Goal: Obtain resource: Obtain resource

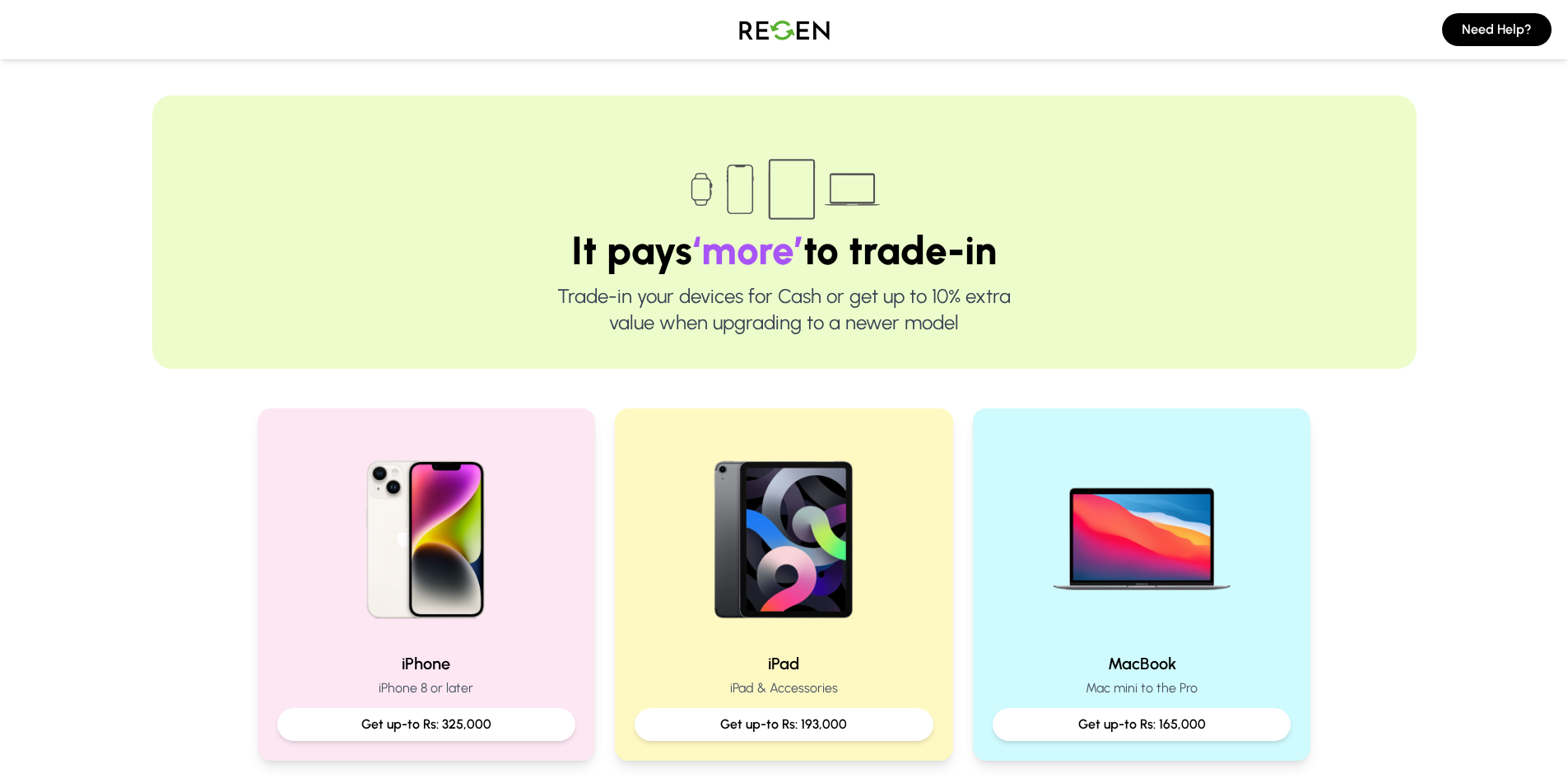
scroll to position [247, 0]
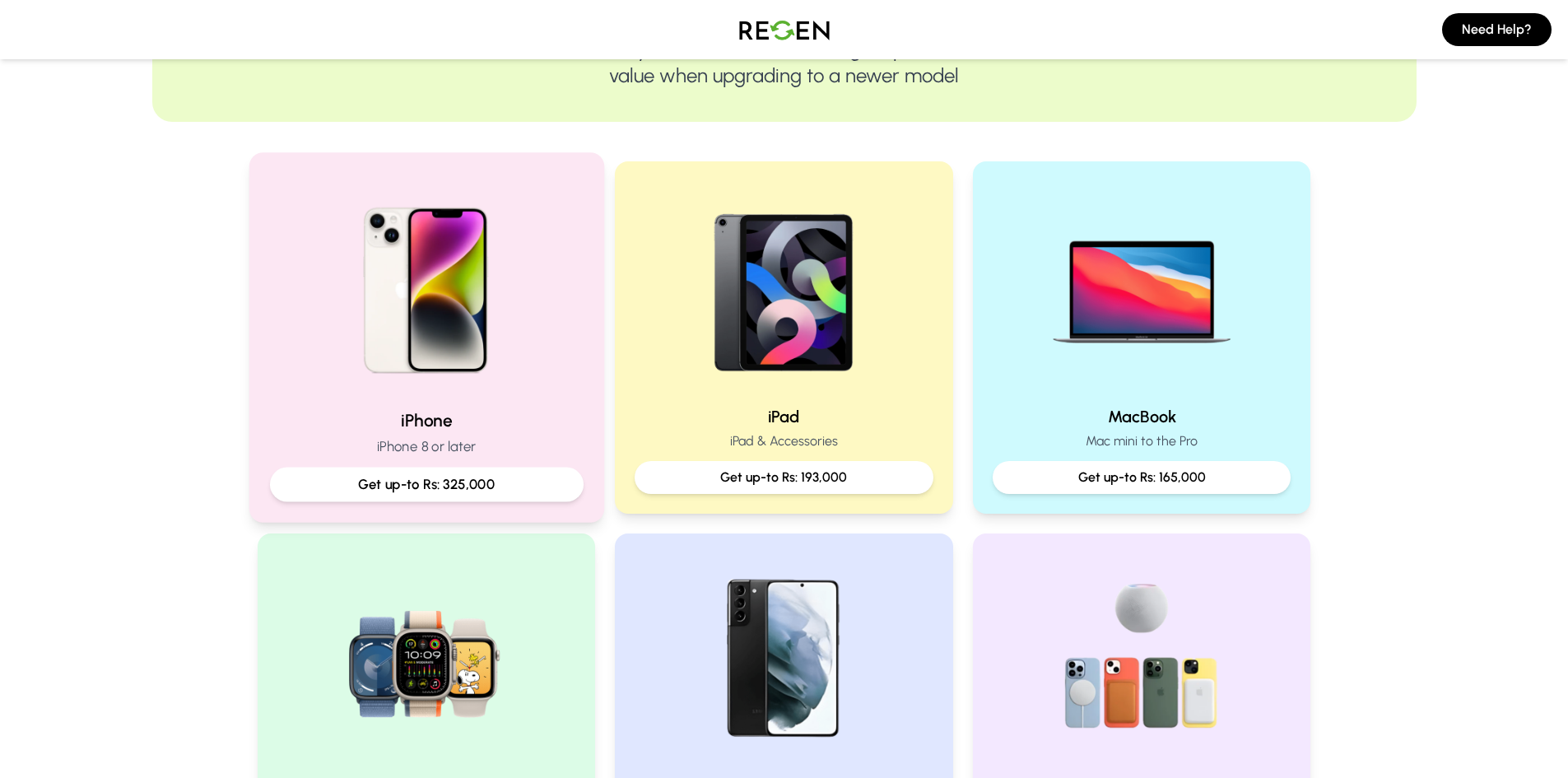
click at [462, 487] on p "Get up-to Rs: 325,000" at bounding box center [426, 484] width 286 height 21
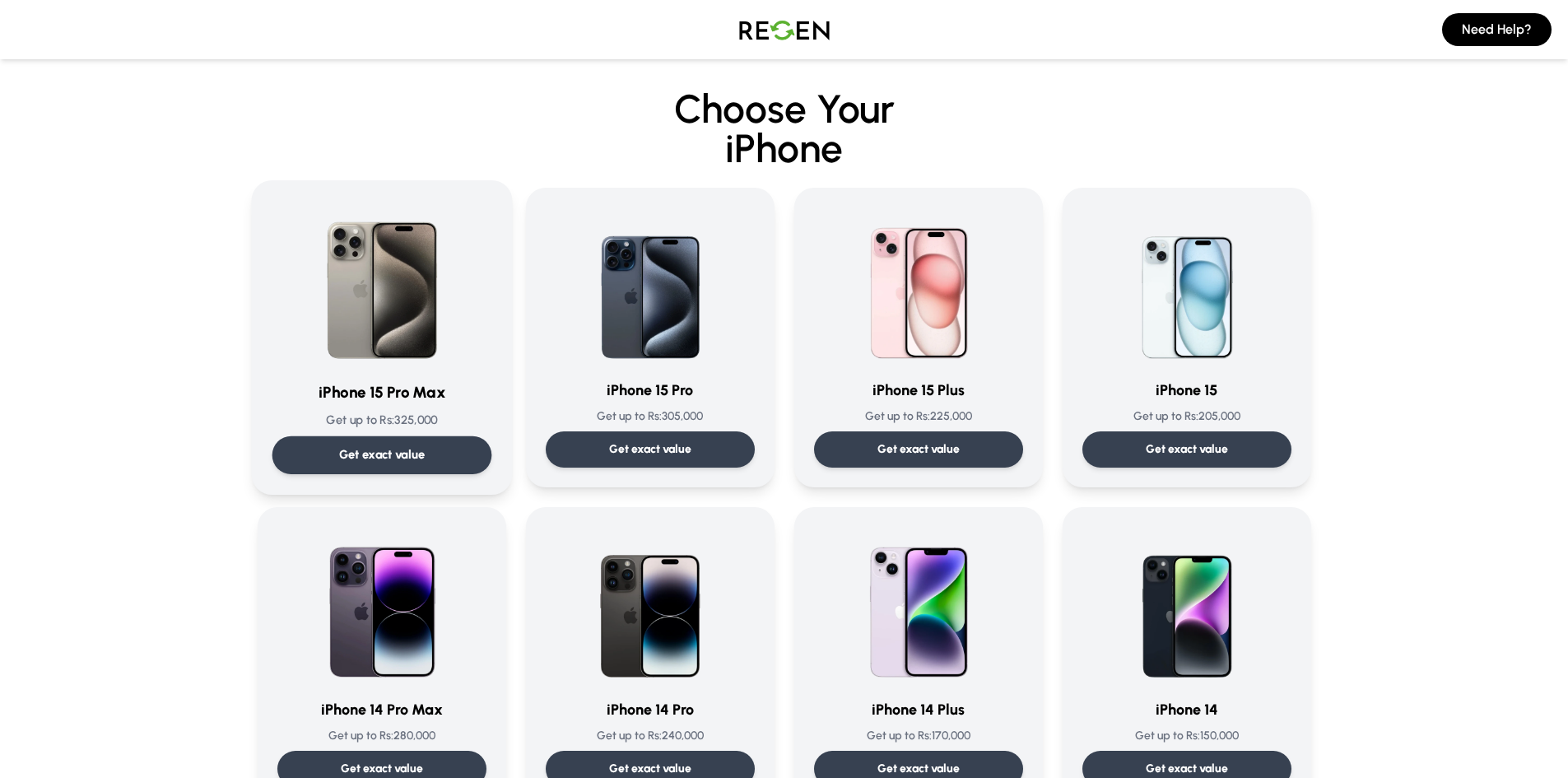
click at [402, 296] on img at bounding box center [382, 284] width 166 height 166
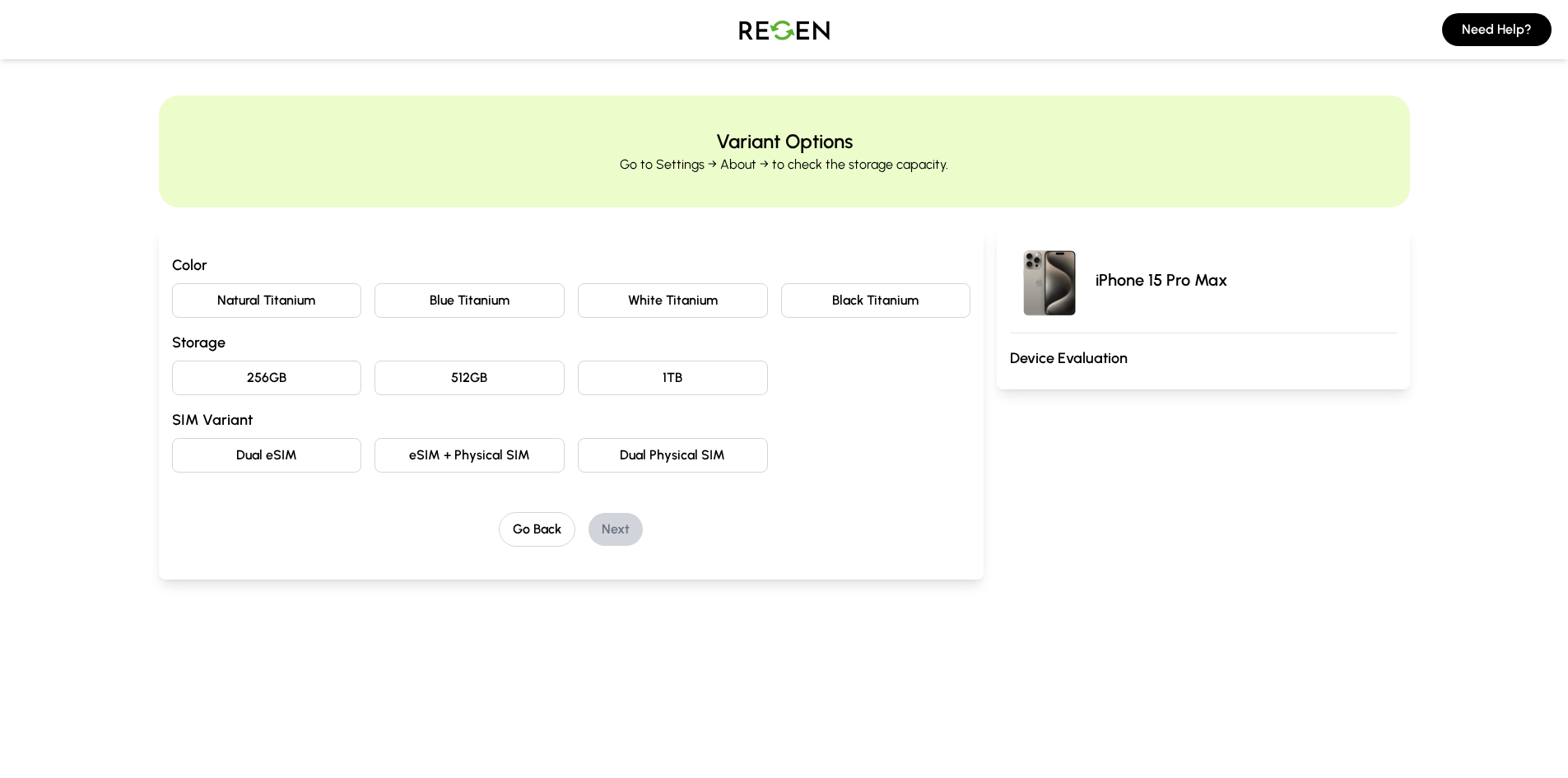
click at [818, 301] on button "Black Titanium" at bounding box center [876, 300] width 190 height 34
click at [286, 390] on button "256GB" at bounding box center [266, 377] width 190 height 34
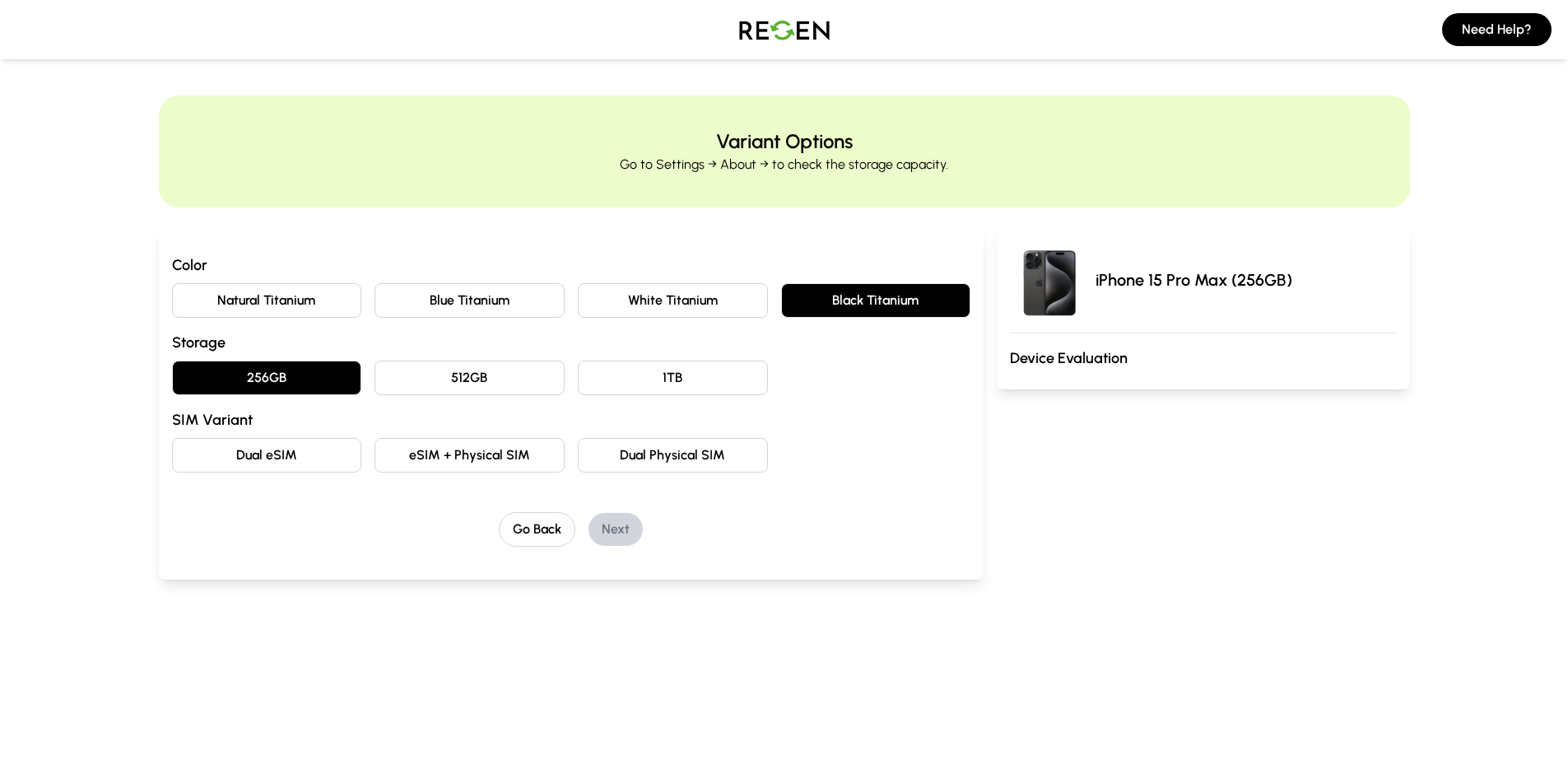
click at [290, 458] on button "Dual eSIM" at bounding box center [266, 455] width 190 height 34
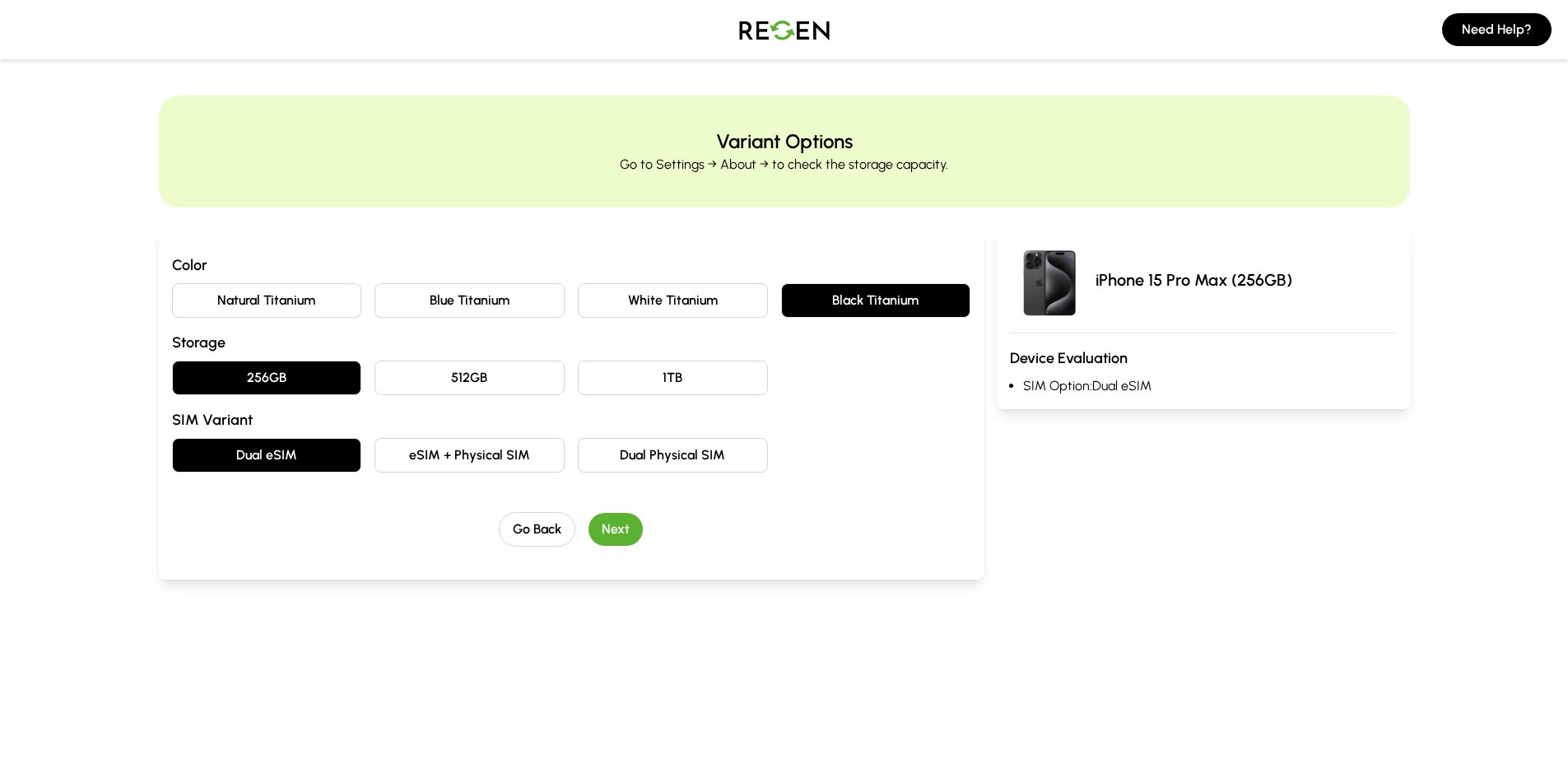
click at [621, 524] on button "Next" at bounding box center [616, 528] width 54 height 33
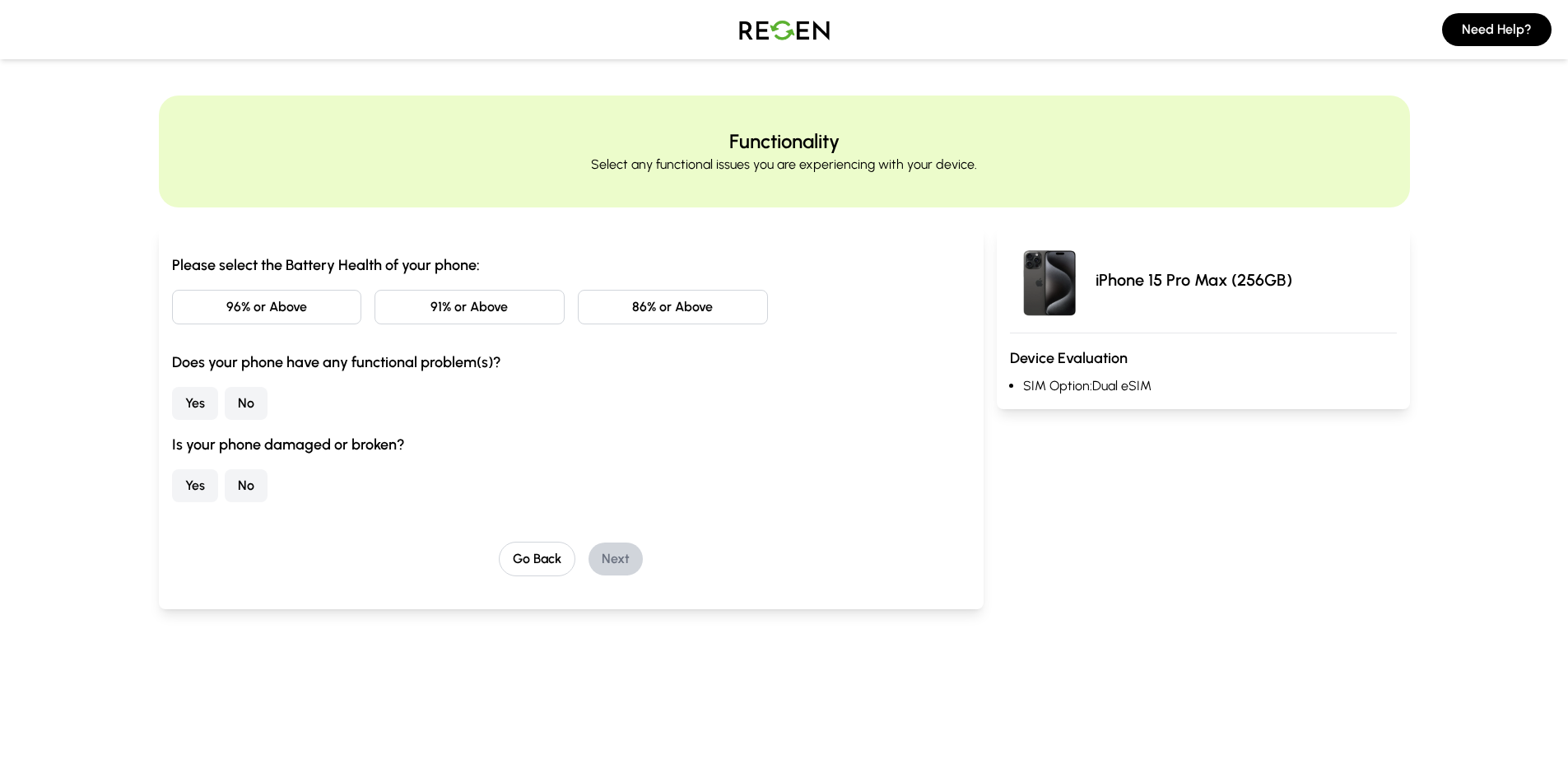
click at [302, 307] on button "96% or Above" at bounding box center [266, 307] width 190 height 34
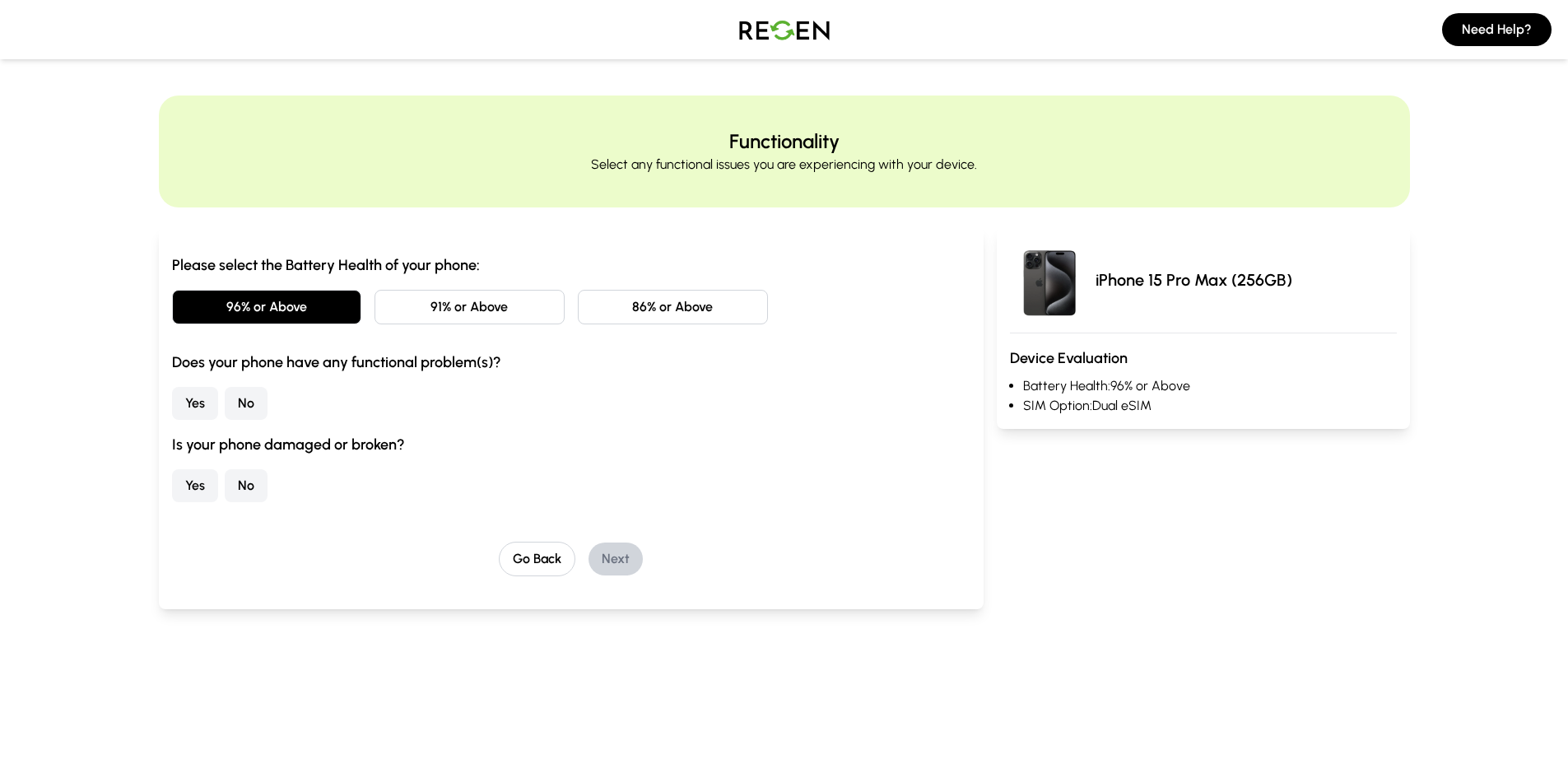
click at [250, 401] on button "No" at bounding box center [245, 403] width 43 height 33
click at [250, 484] on button "No" at bounding box center [245, 485] width 43 height 33
click at [603, 554] on button "Next" at bounding box center [616, 559] width 54 height 33
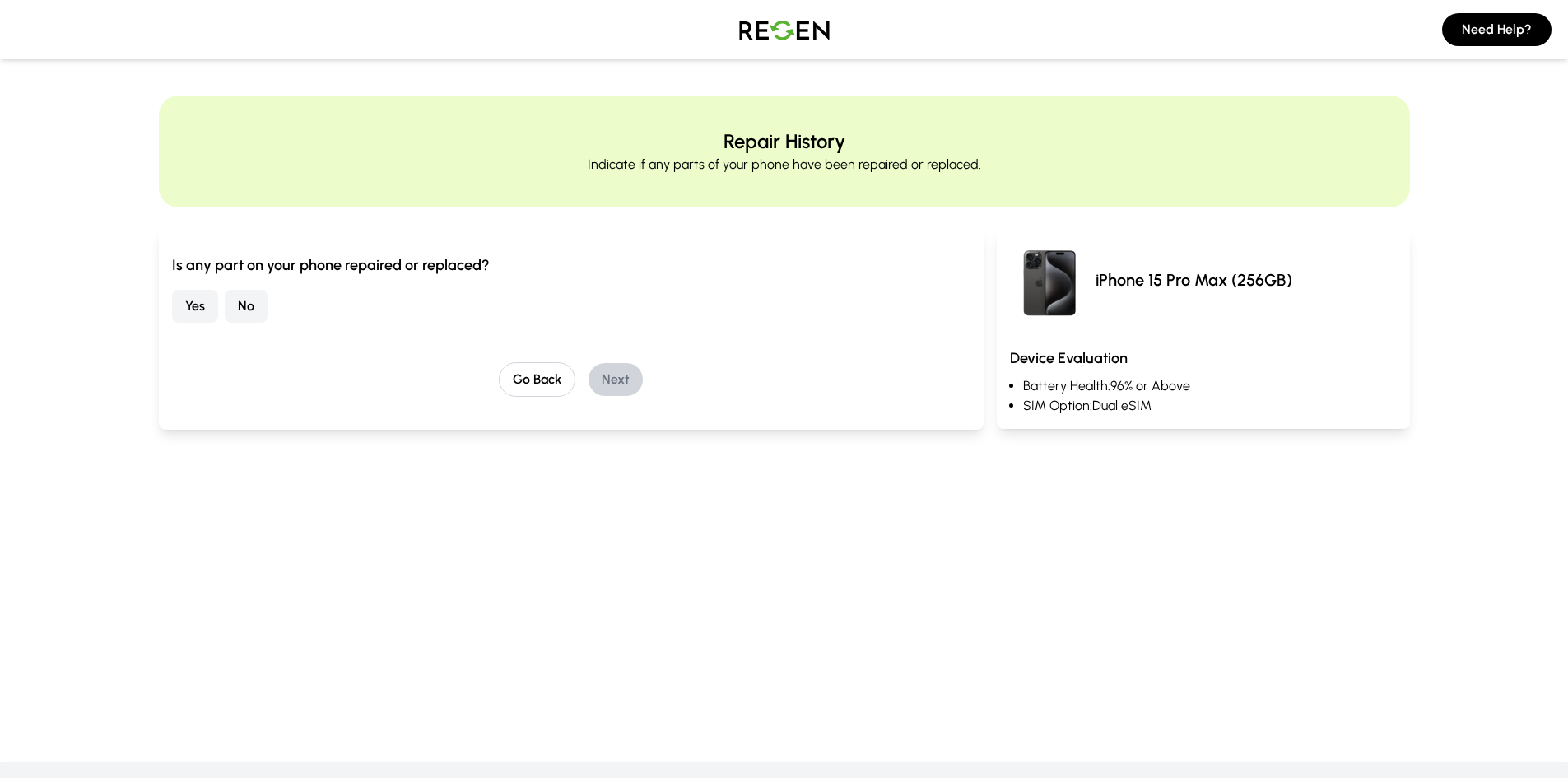
click at [256, 307] on button "No" at bounding box center [245, 306] width 43 height 33
click at [615, 382] on button "Next" at bounding box center [616, 379] width 54 height 33
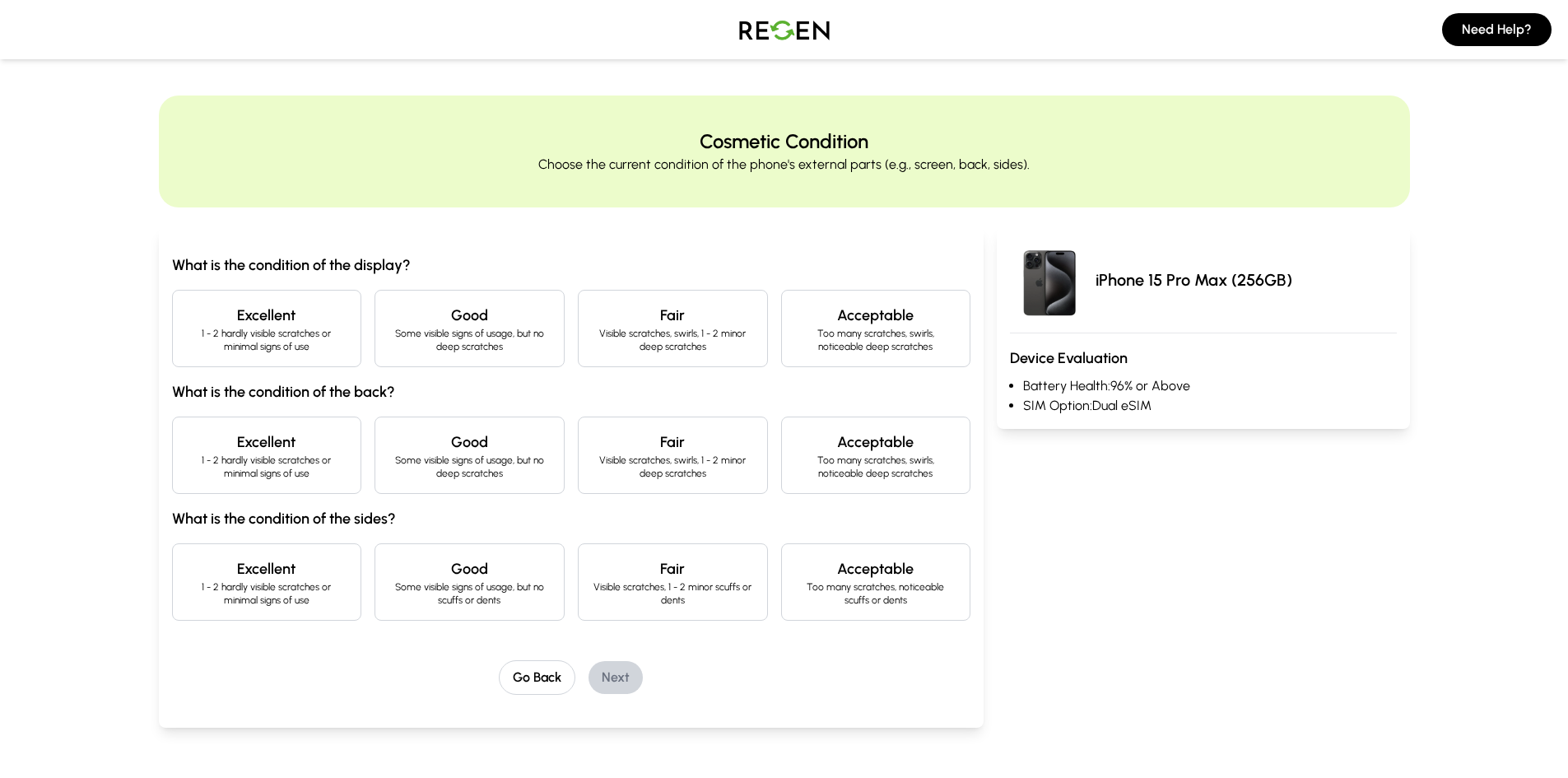
click at [266, 327] on p "1 - 2 hardly visible scratches or minimal signs of use" at bounding box center [267, 339] width 162 height 26
click at [260, 454] on p "1 - 2 hardly visible scratches or minimal signs of use" at bounding box center [267, 466] width 162 height 26
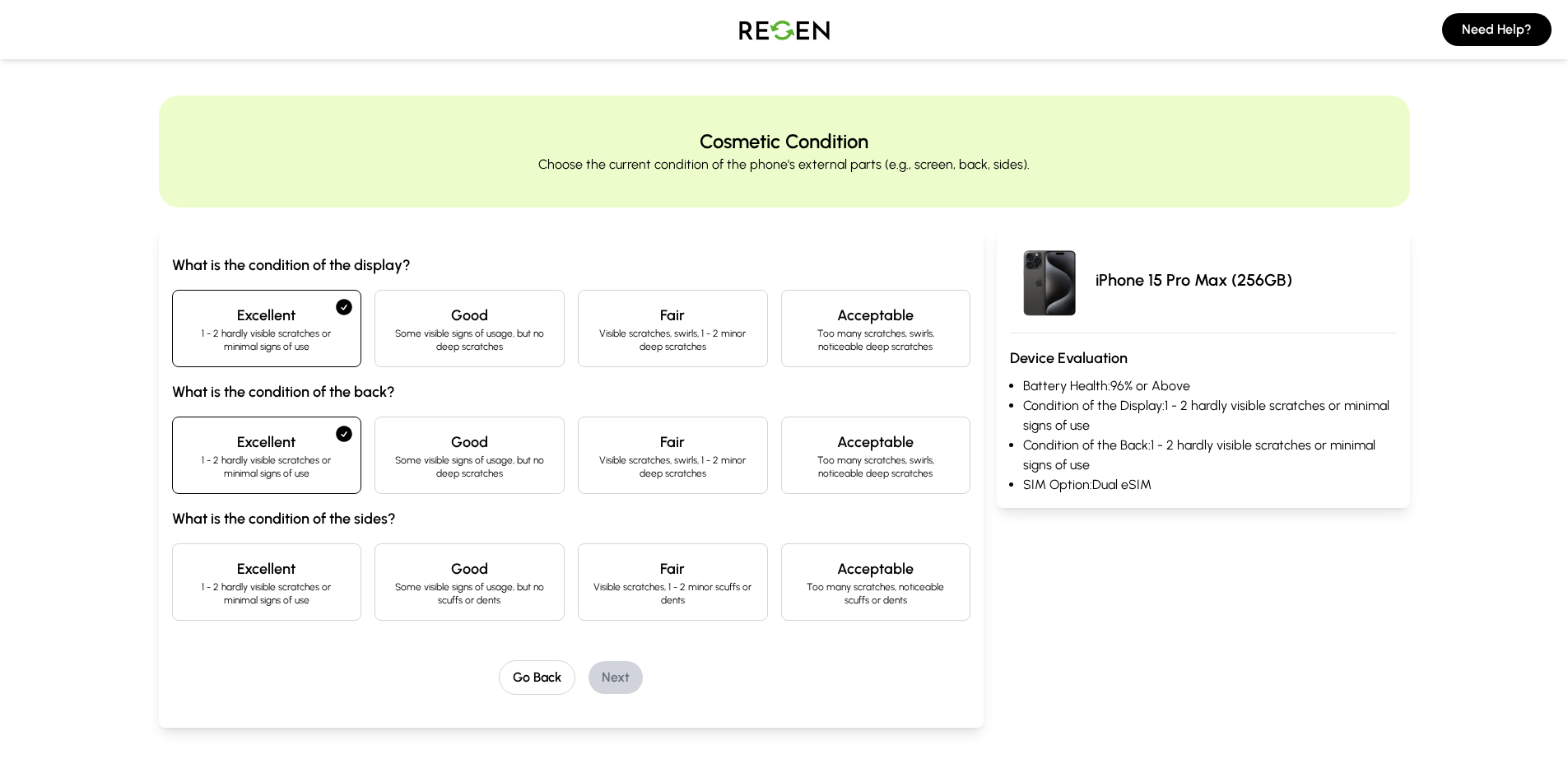
click at [271, 572] on h4 "Excellent" at bounding box center [267, 569] width 162 height 23
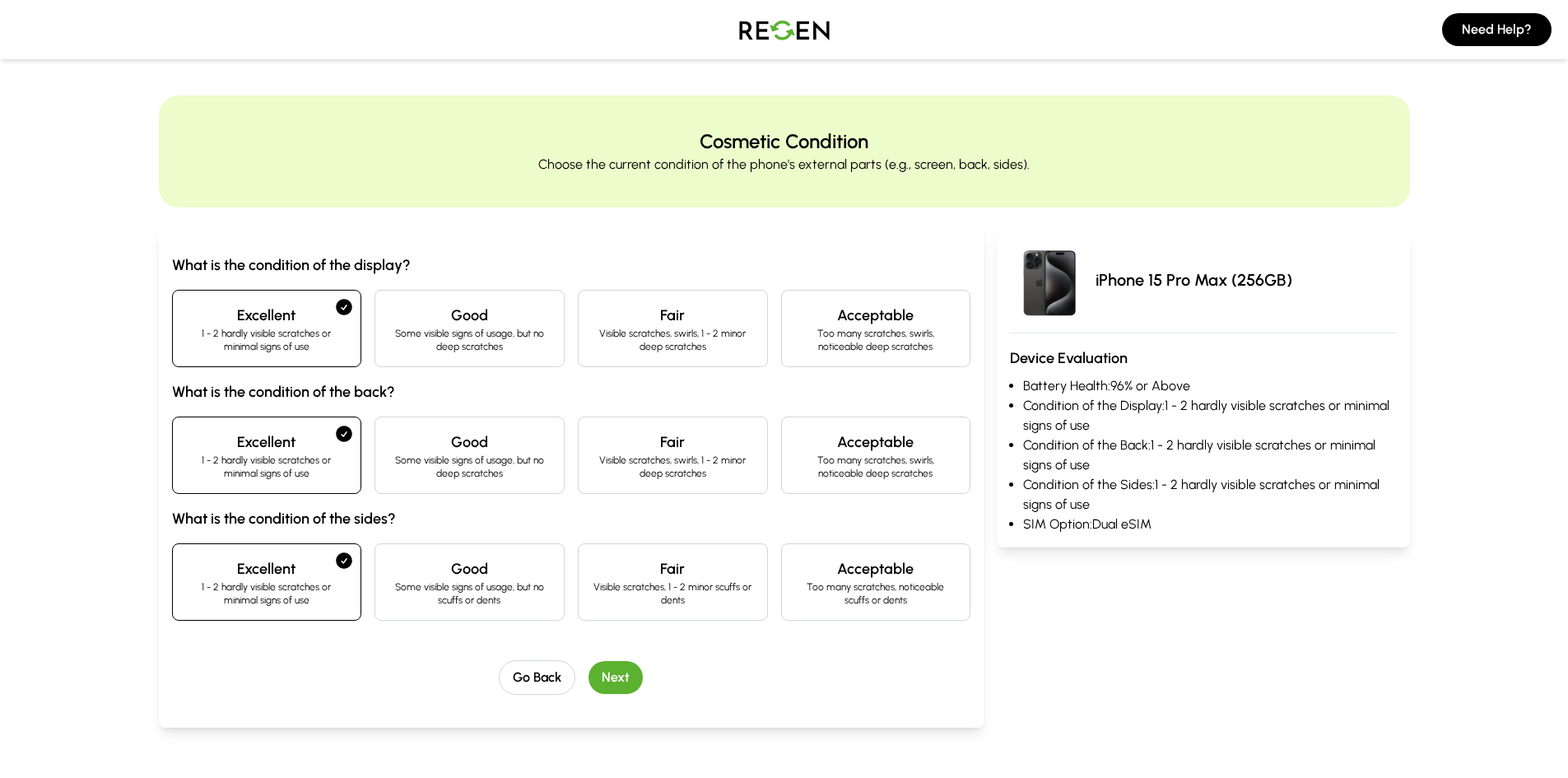
drag, startPoint x: 611, startPoint y: 672, endPoint x: 529, endPoint y: 646, distance: 86.0
click at [611, 671] on button "Next" at bounding box center [616, 677] width 54 height 33
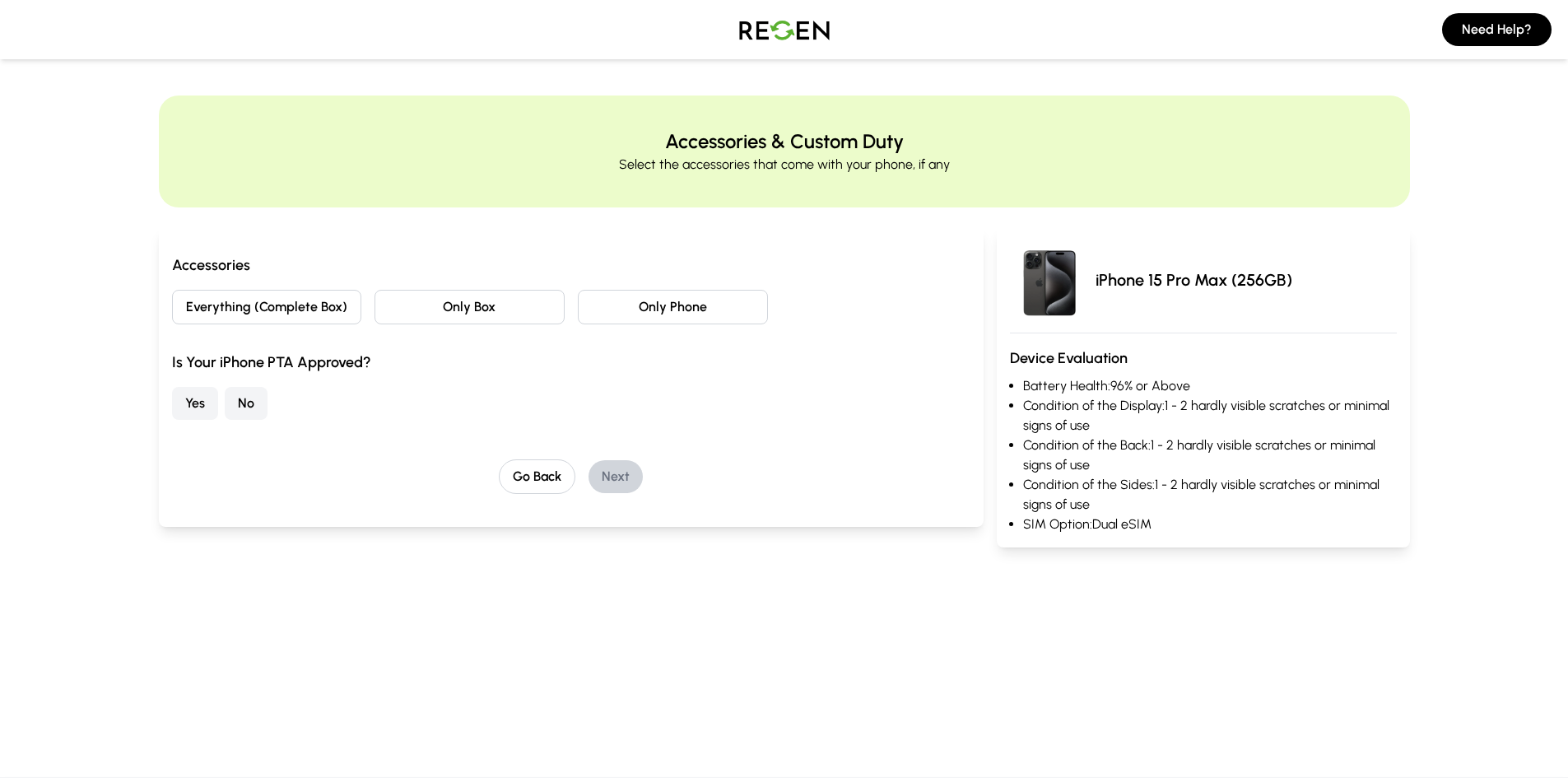
click at [307, 310] on button "Everything (Complete Box)" at bounding box center [266, 307] width 190 height 34
click at [197, 410] on button "Yes" at bounding box center [194, 403] width 46 height 33
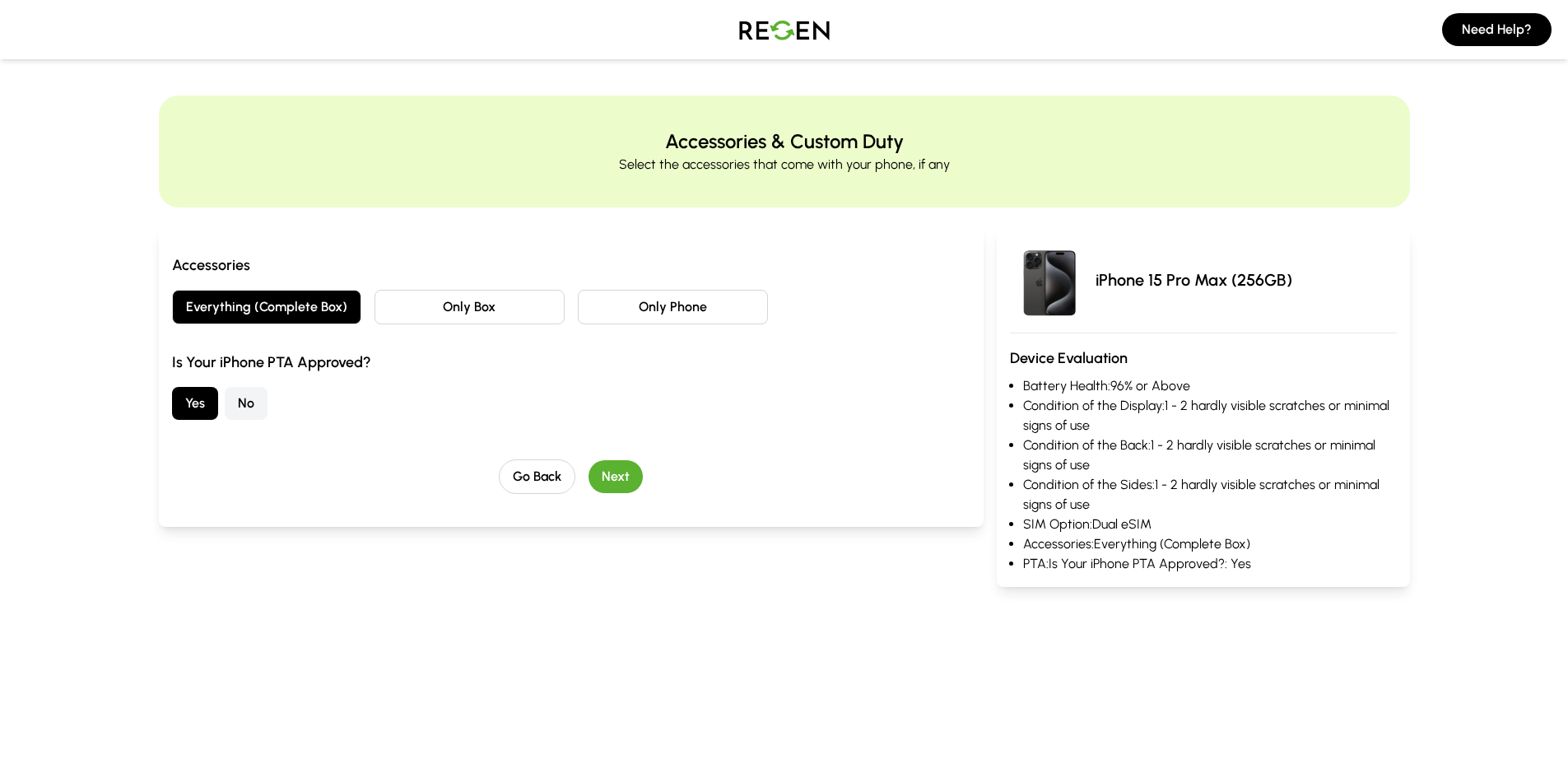
click at [624, 481] on button "Next" at bounding box center [616, 476] width 54 height 33
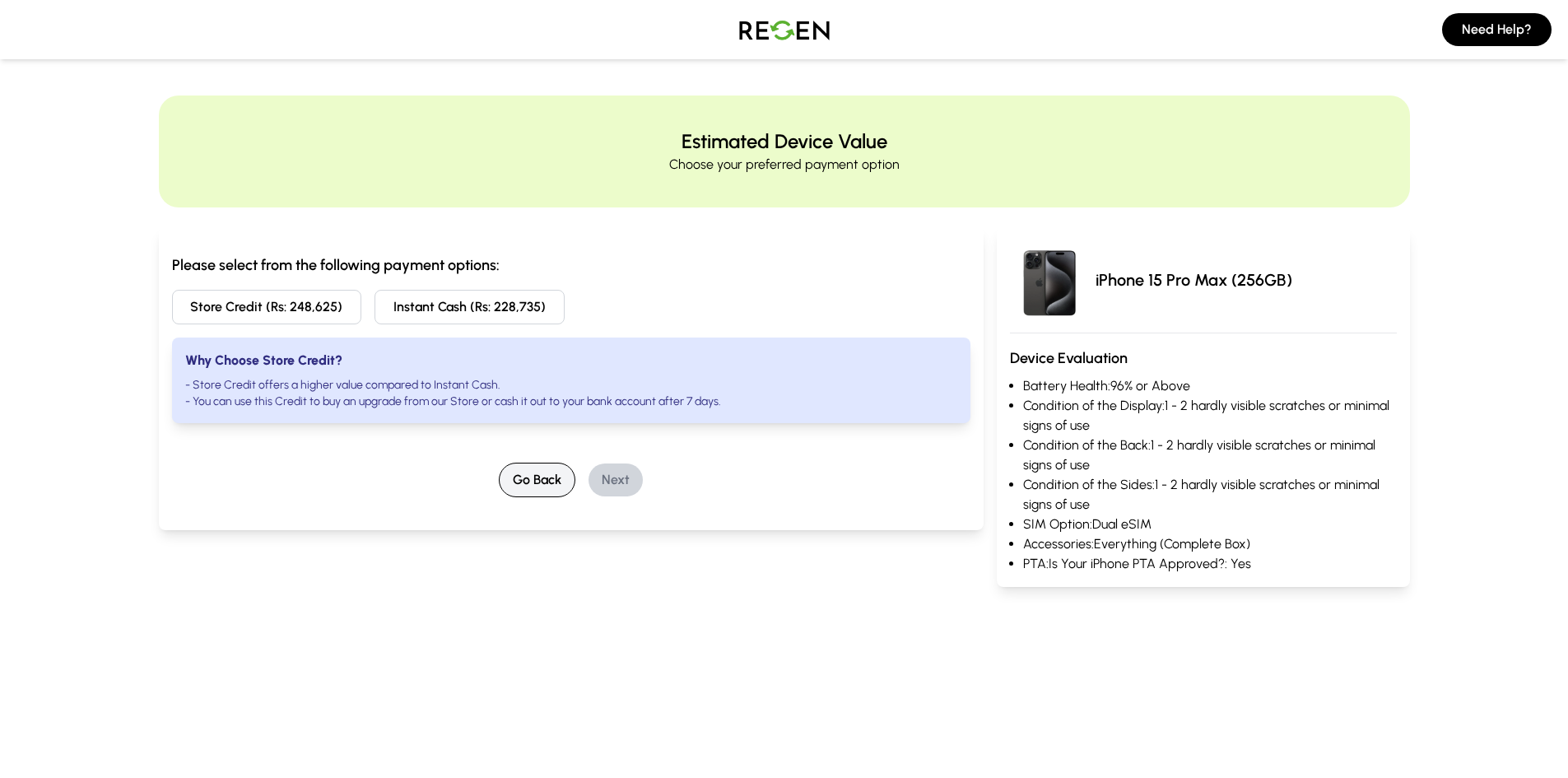
click at [522, 474] on button "Go Back" at bounding box center [536, 479] width 76 height 34
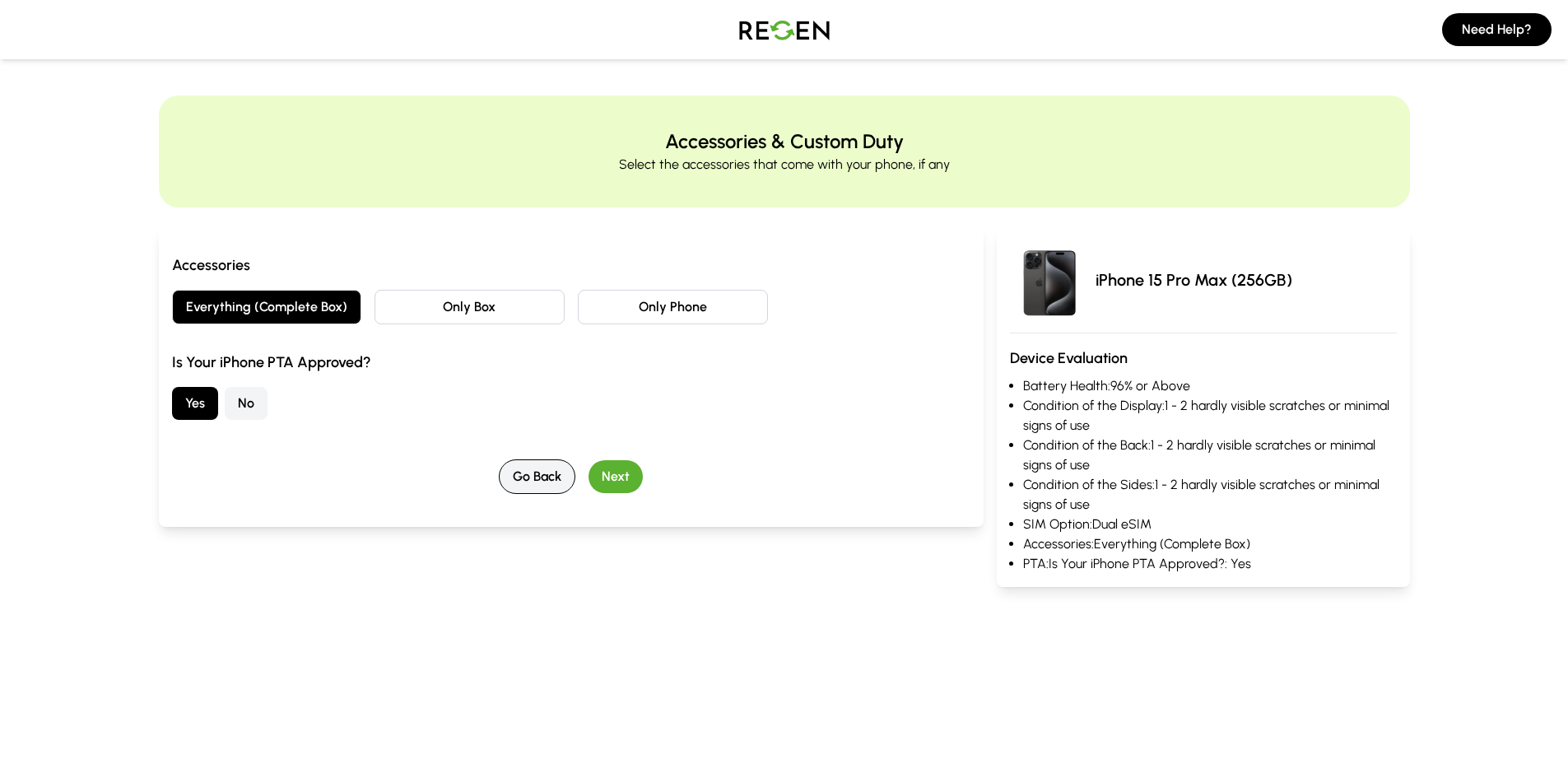
click at [539, 471] on button "Go Back" at bounding box center [536, 476] width 76 height 34
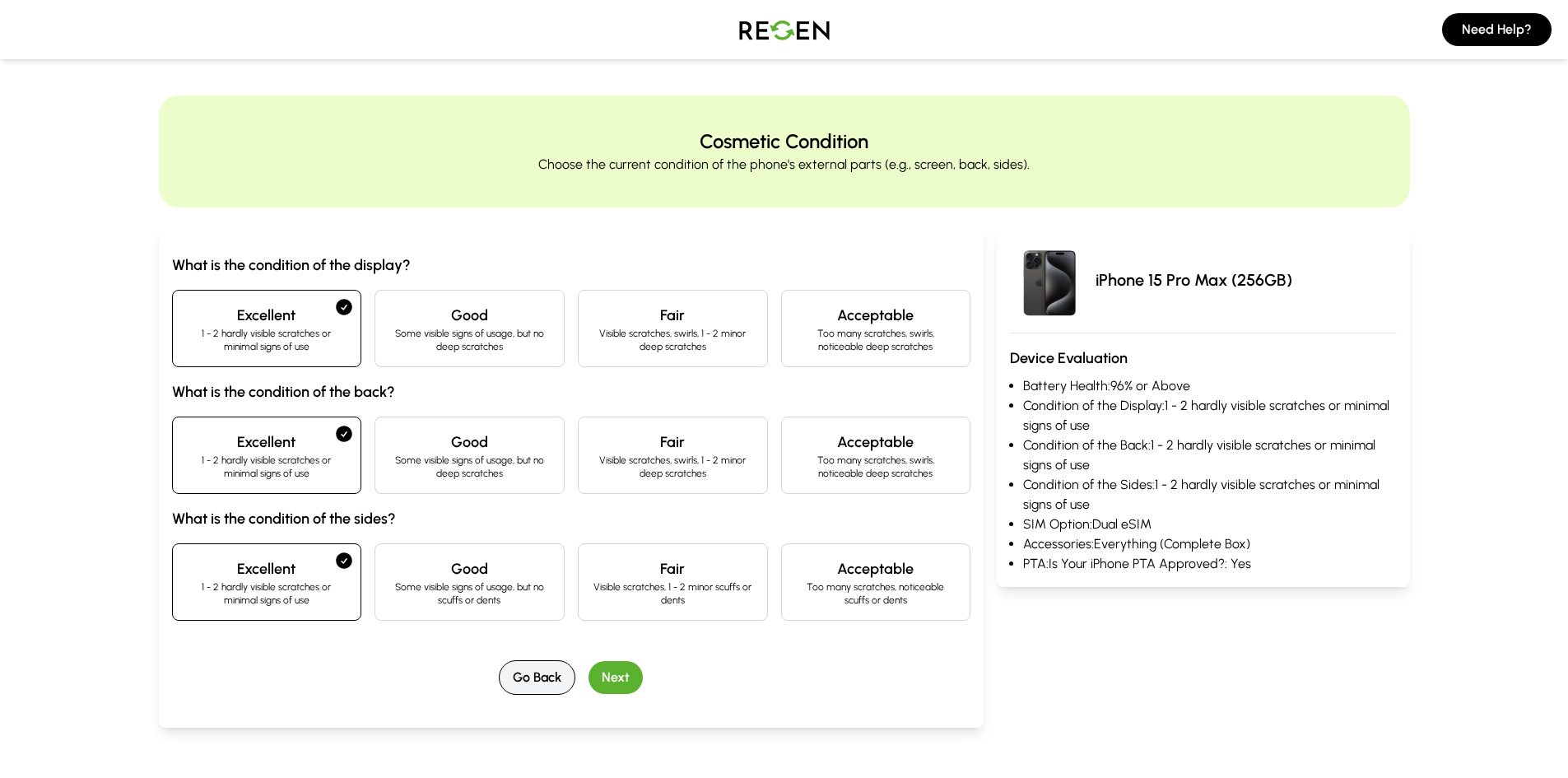
click at [557, 674] on button "Go Back" at bounding box center [536, 677] width 76 height 34
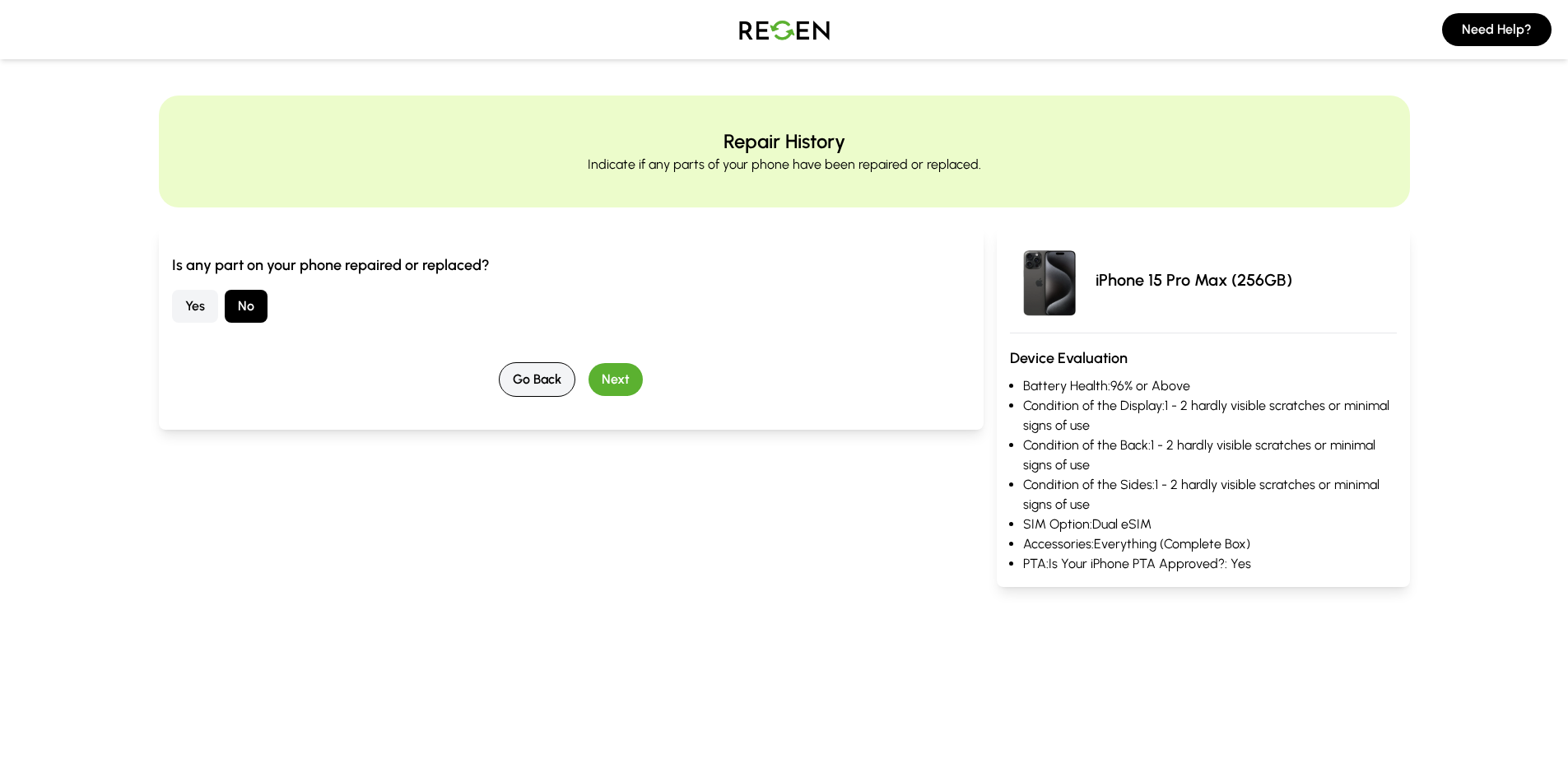
click at [532, 380] on button "Go Back" at bounding box center [536, 379] width 76 height 34
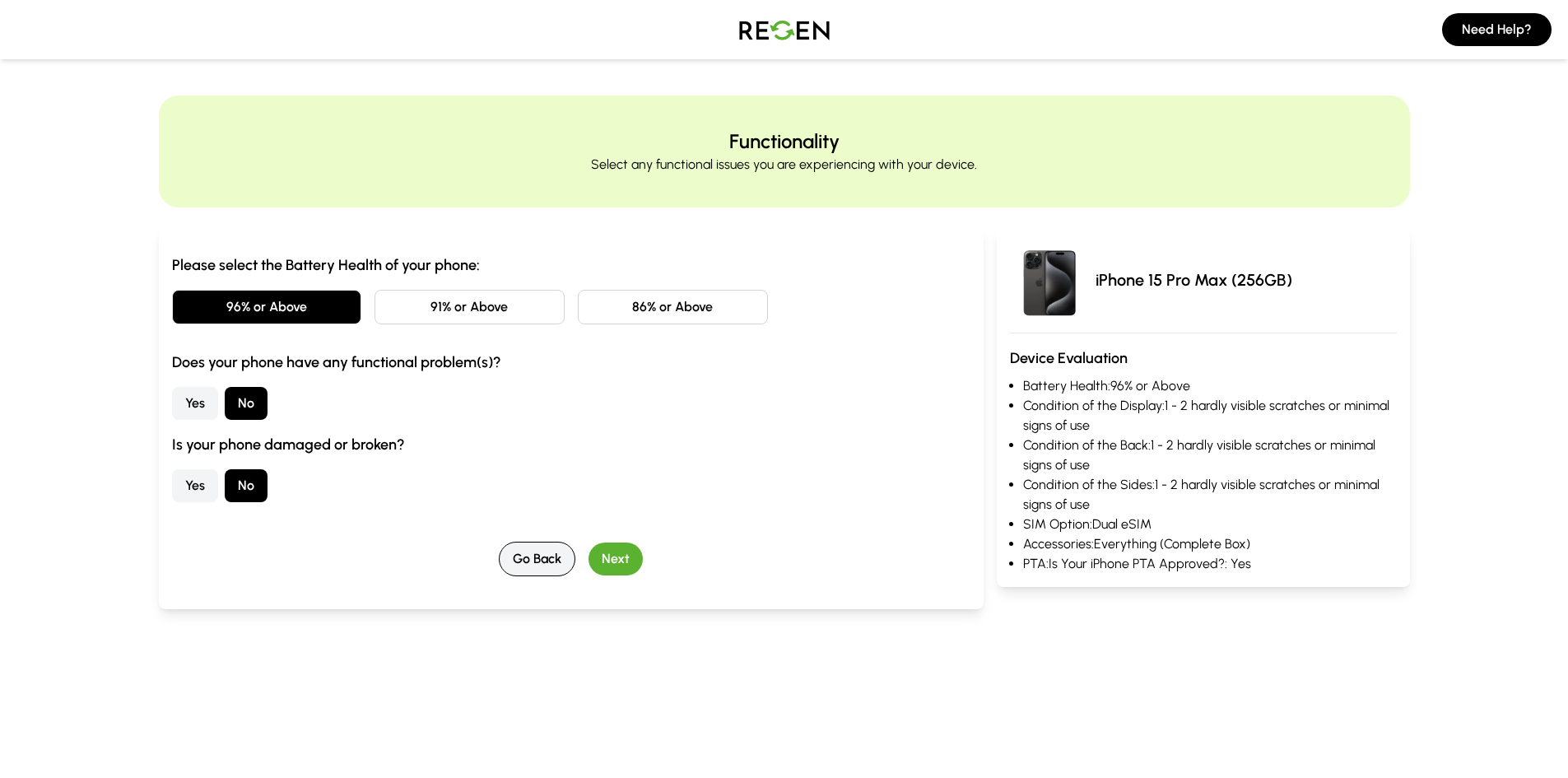
click at [534, 560] on button "Go Back" at bounding box center [536, 559] width 76 height 34
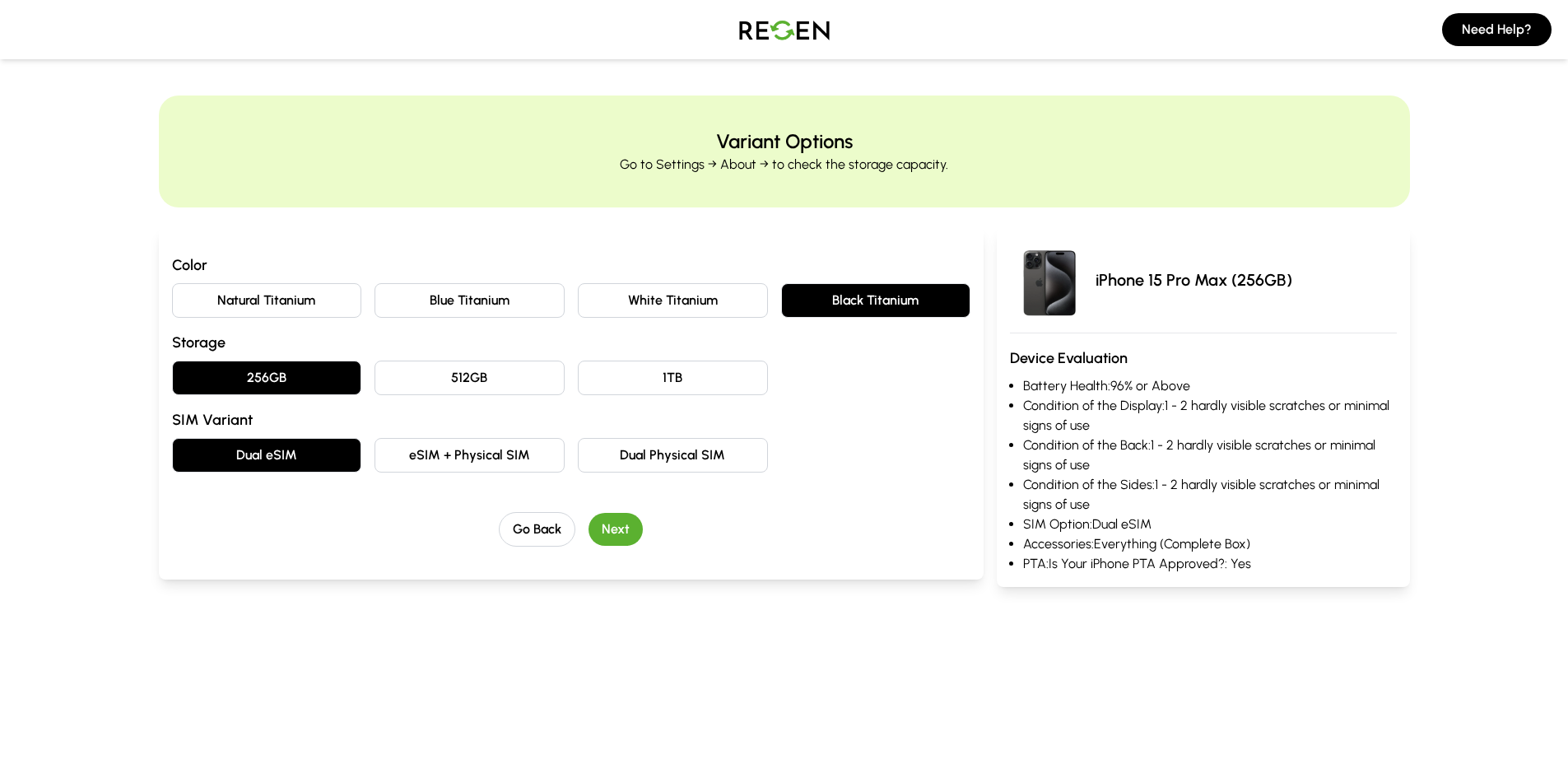
click at [728, 382] on button "1TB" at bounding box center [673, 377] width 190 height 34
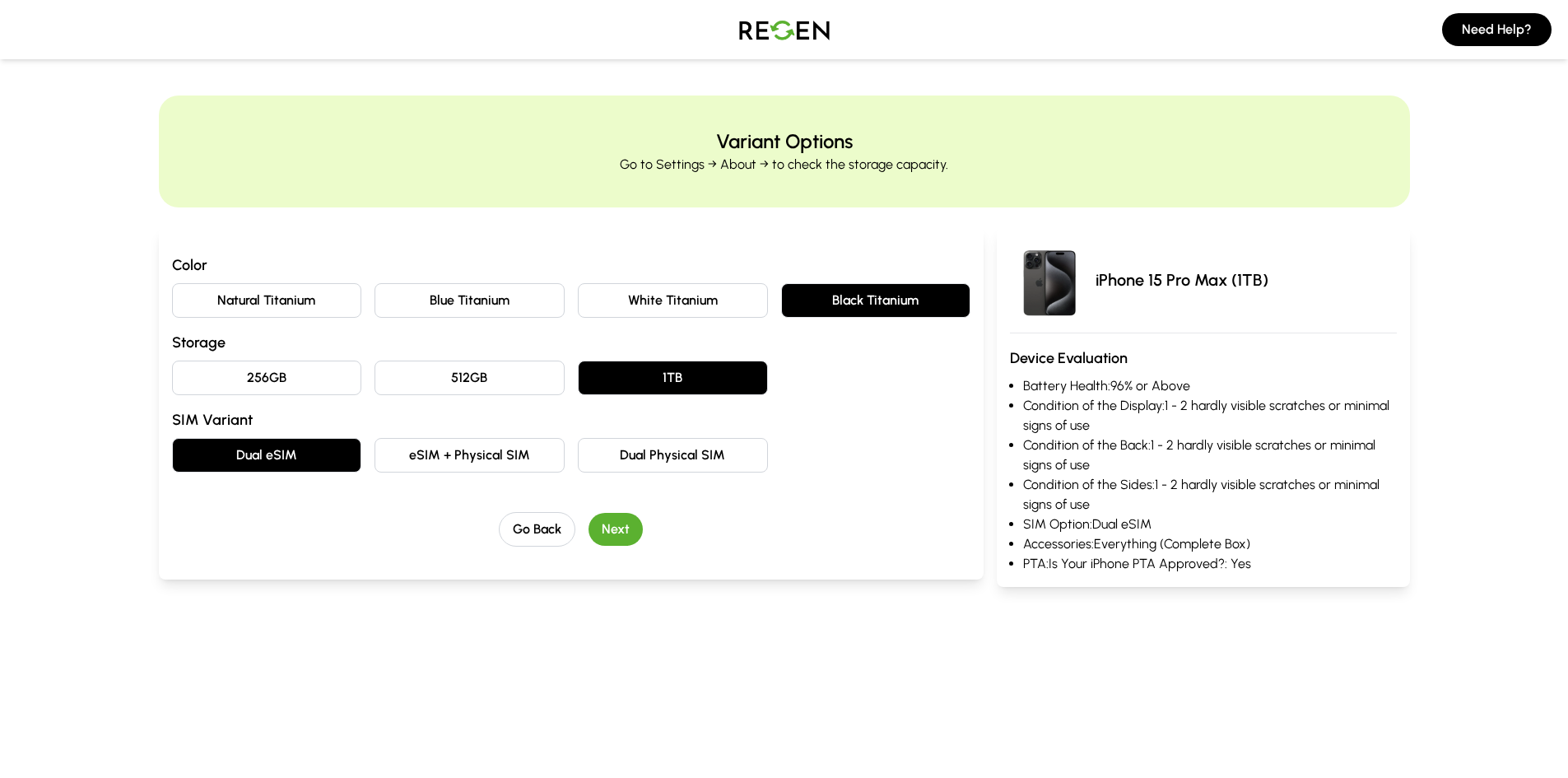
click at [610, 523] on button "Next" at bounding box center [616, 528] width 54 height 33
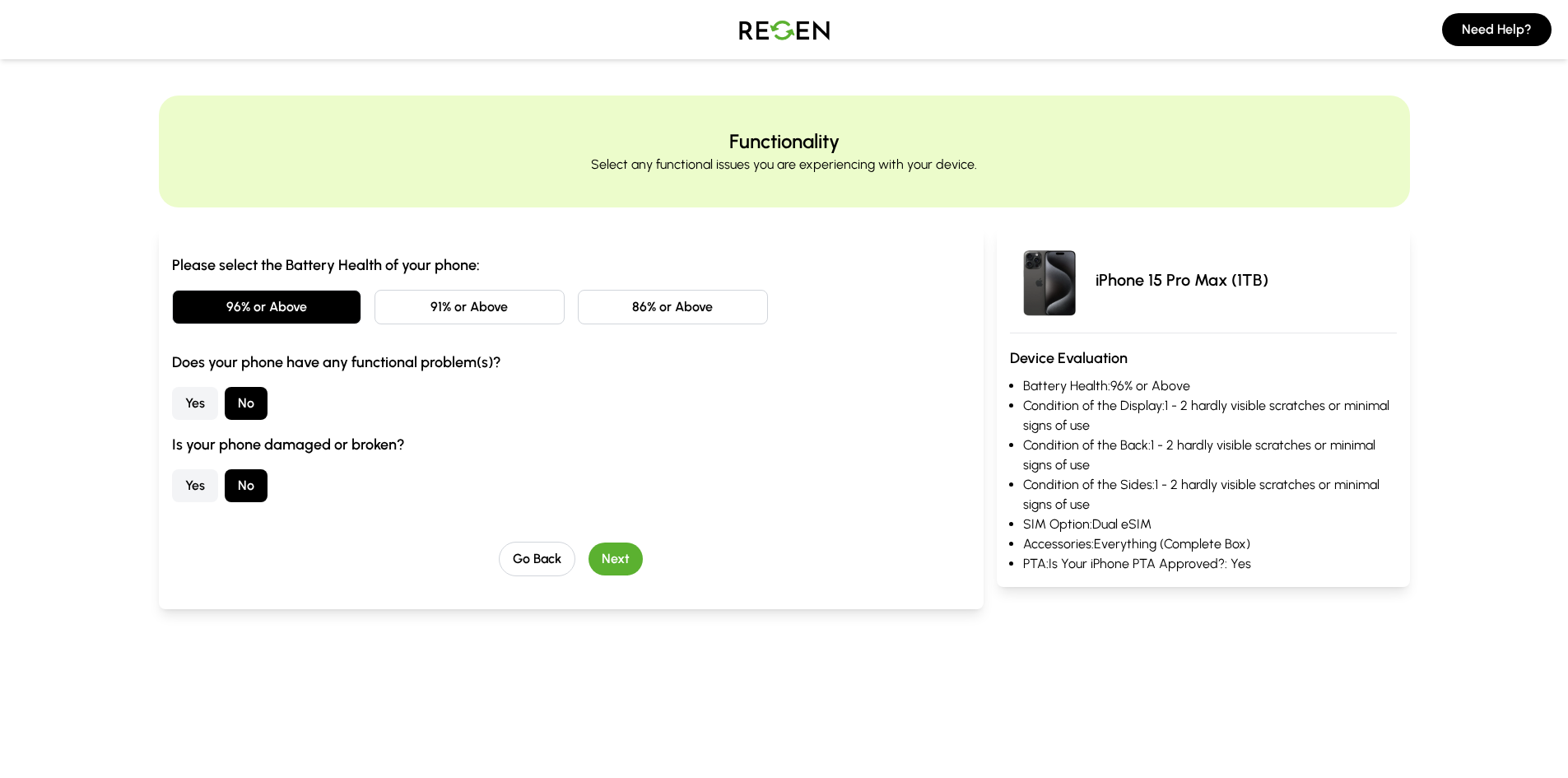
click at [621, 563] on button "Next" at bounding box center [616, 559] width 54 height 33
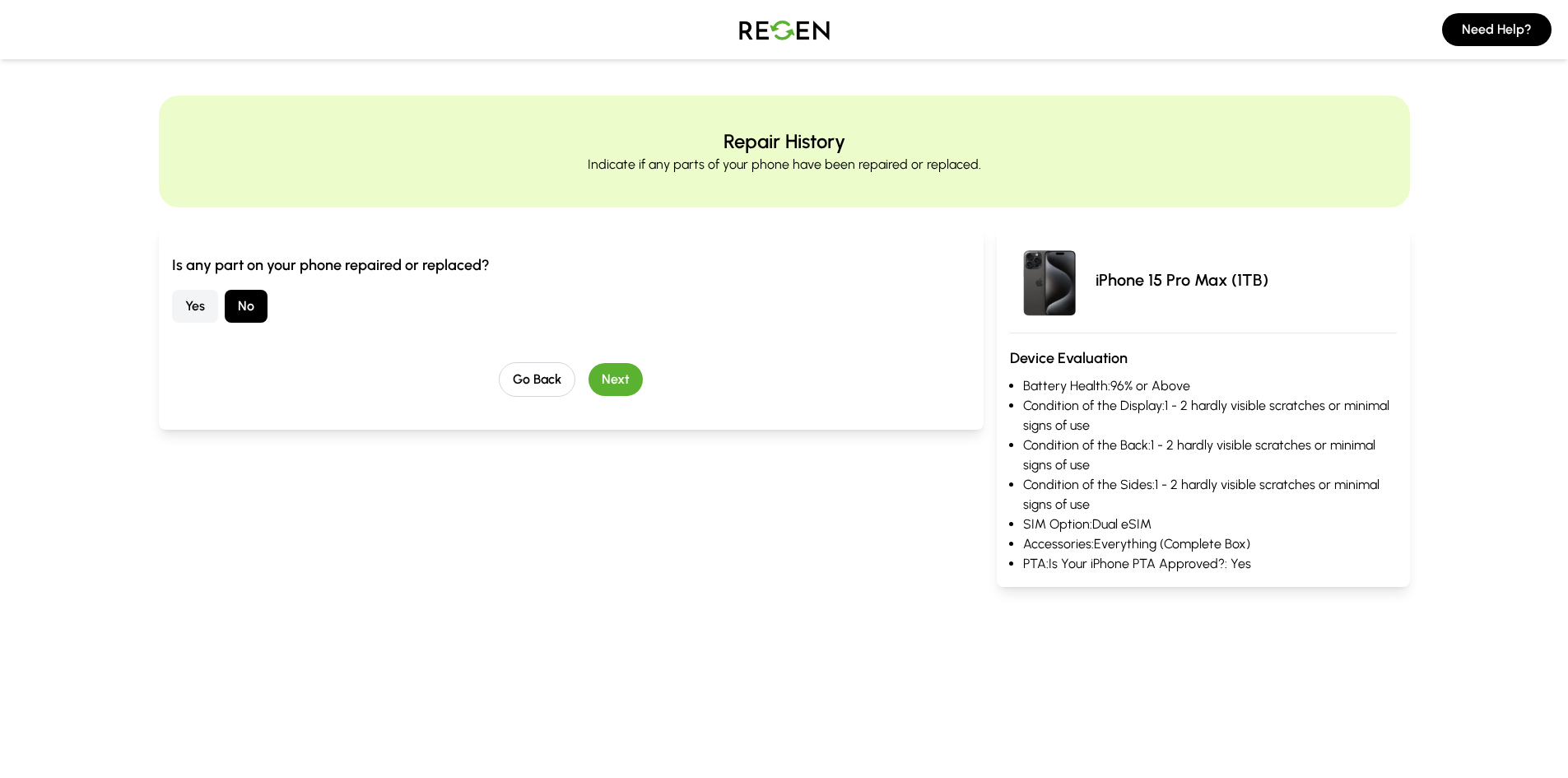
click at [631, 380] on button "Next" at bounding box center [616, 379] width 54 height 33
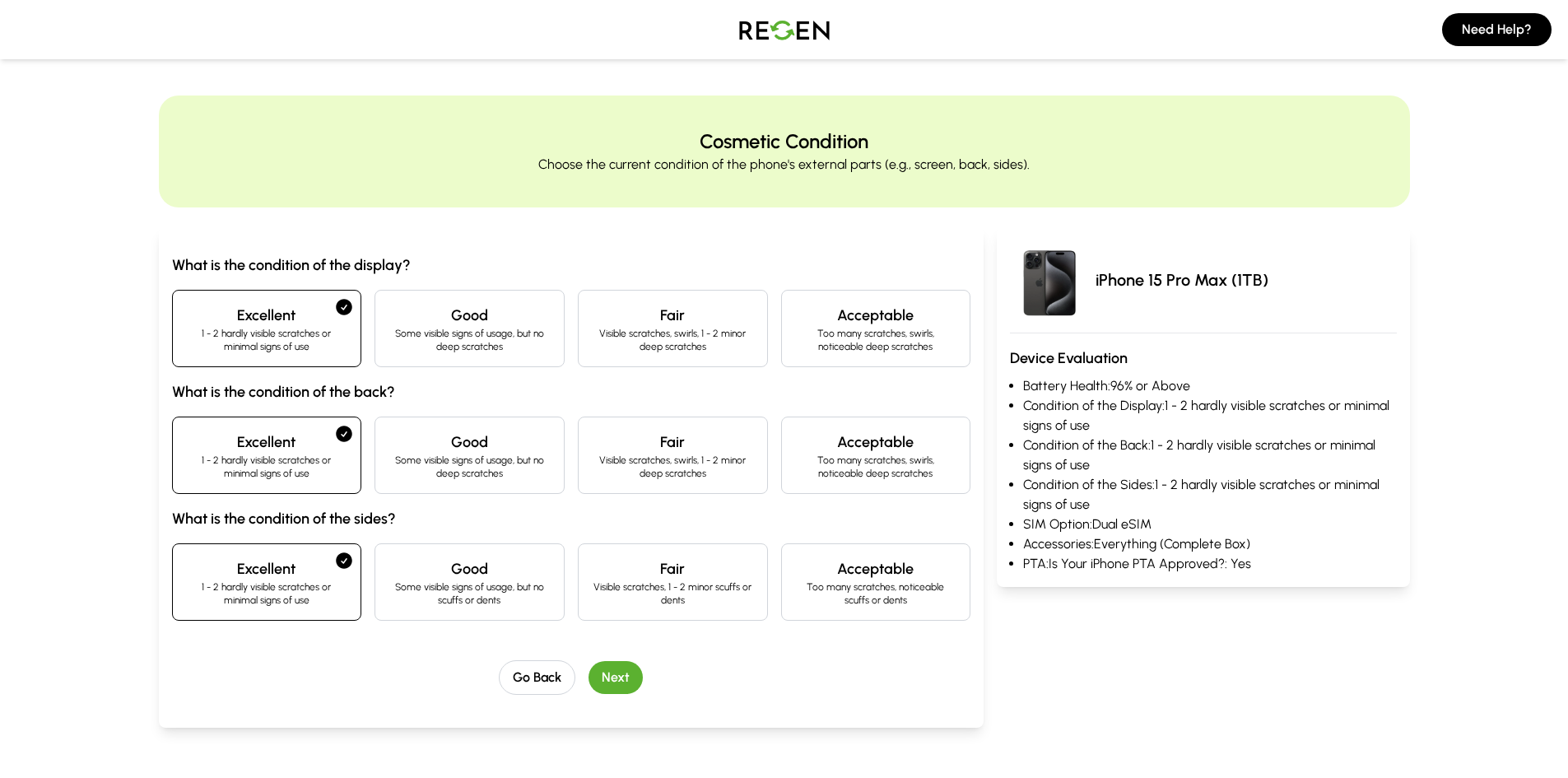
click at [631, 670] on button "Next" at bounding box center [616, 677] width 54 height 33
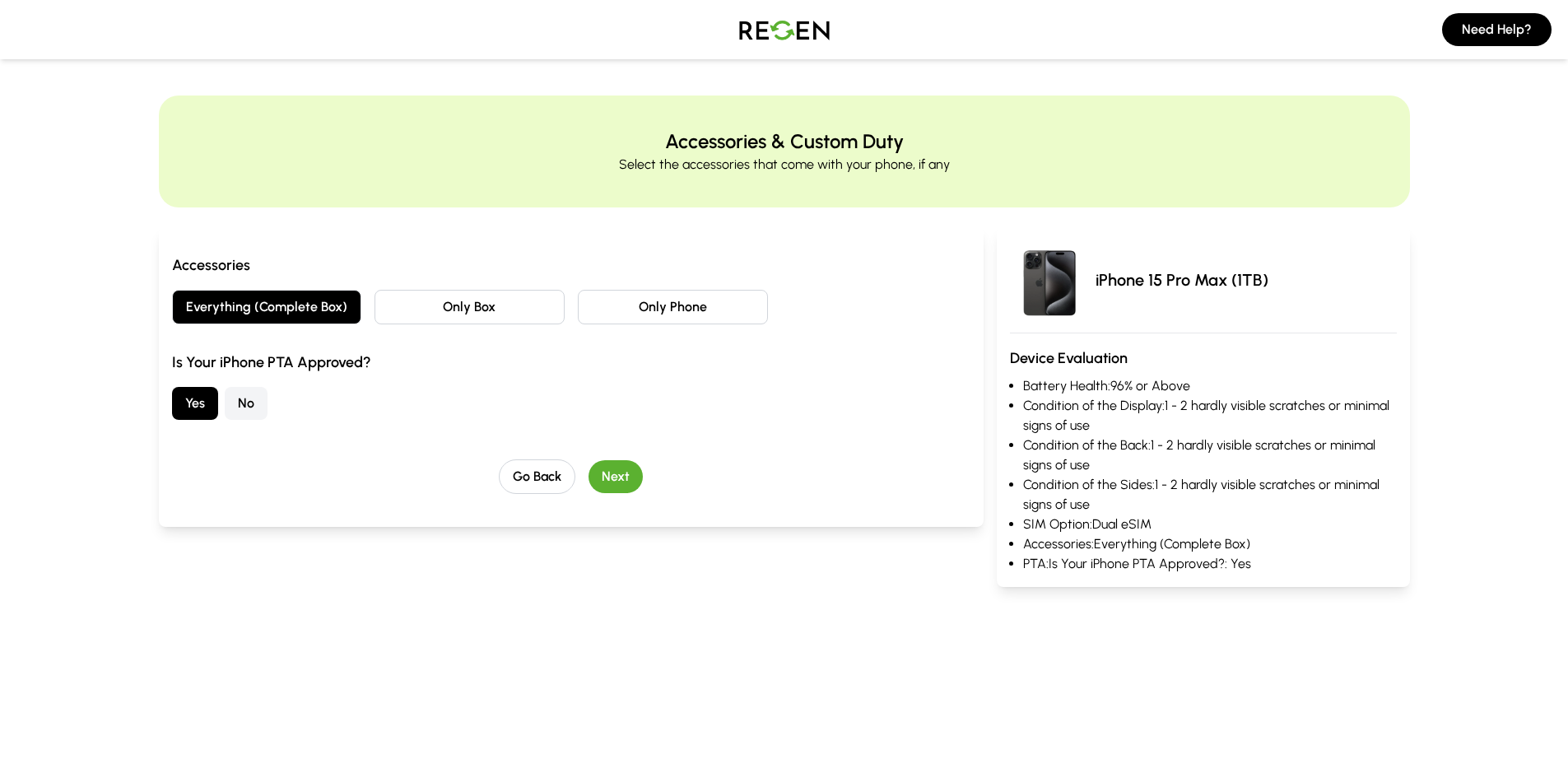
click at [609, 477] on button "Next" at bounding box center [616, 476] width 54 height 33
